Goal: Information Seeking & Learning: Learn about a topic

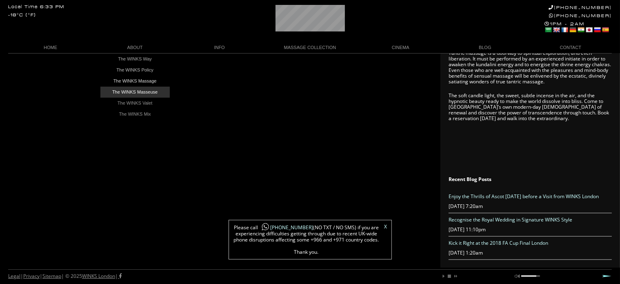
click at [137, 91] on link "The WINKS Masseuse" at bounding box center [134, 91] width 69 height 11
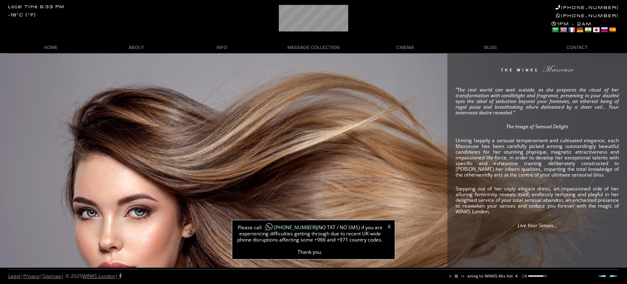
click at [431, 192] on div "“The real world can wait outside, as she prepares the ritual of her transformat…" at bounding box center [313, 166] width 627 height 227
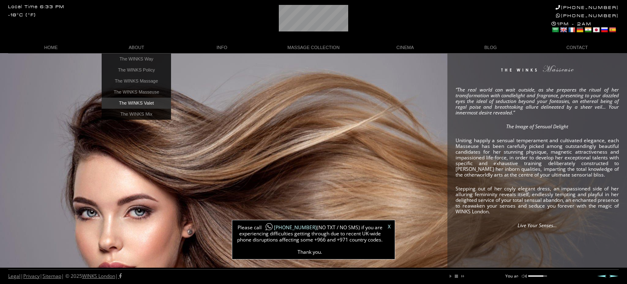
click at [147, 104] on link "The WINKS Valet" at bounding box center [136, 103] width 69 height 11
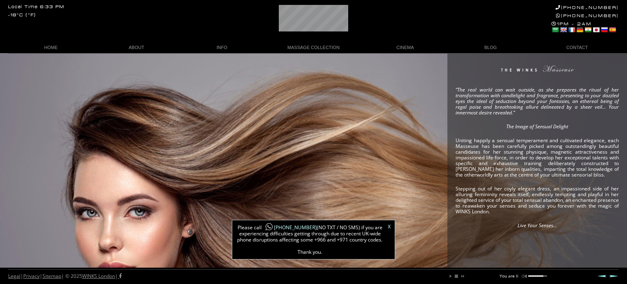
scroll to position [0, 20]
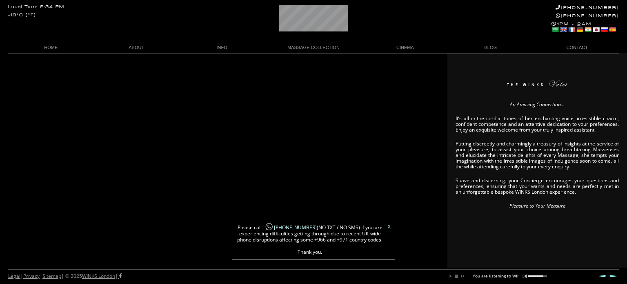
scroll to position [0, 46]
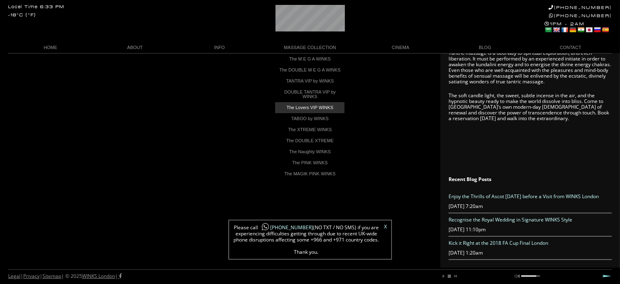
click at [319, 109] on link "The Lovers VIP WINKS" at bounding box center [309, 107] width 69 height 11
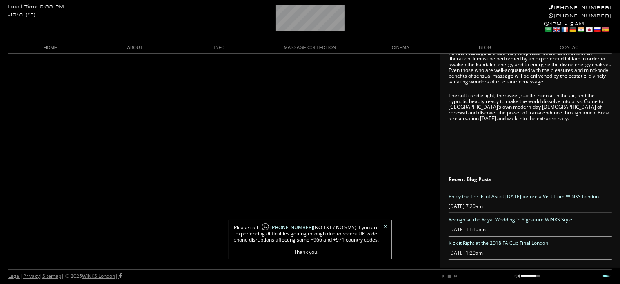
scroll to position [0, 35]
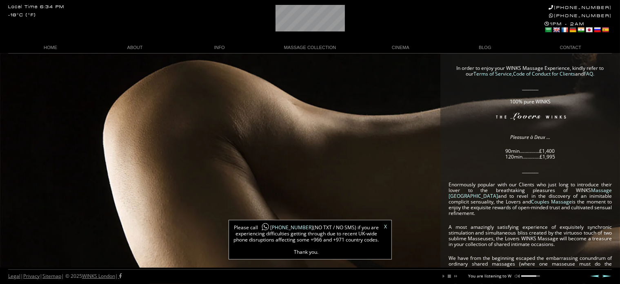
scroll to position [0, 44]
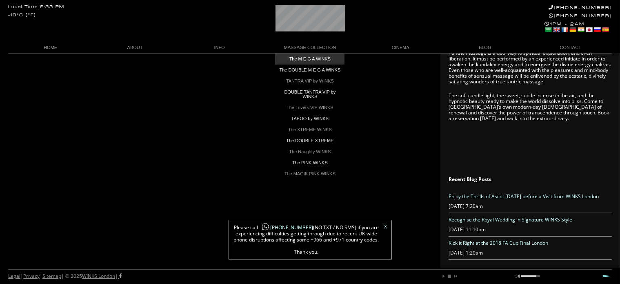
click at [303, 57] on link "The M E G A WINKS" at bounding box center [309, 58] width 69 height 11
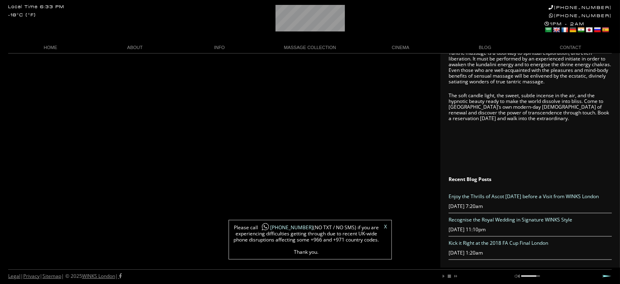
scroll to position [0, 32]
